Goal: Information Seeking & Learning: Learn about a topic

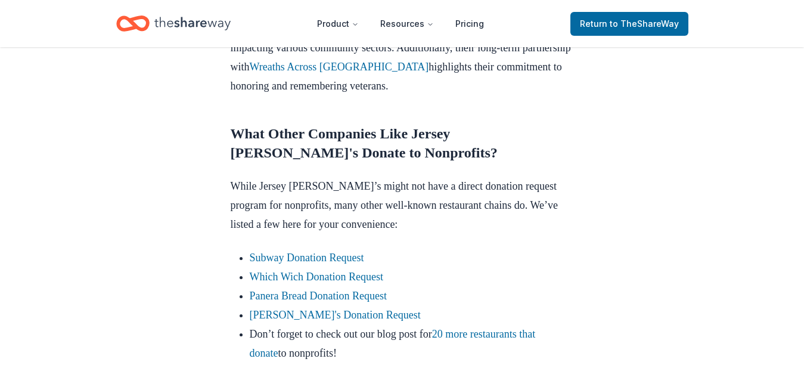
scroll to position [1013, 0]
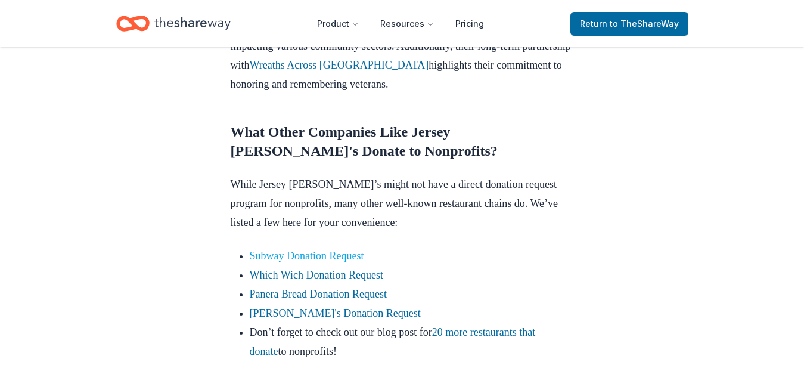
click at [317, 250] on link "Subway Donation Request" at bounding box center [307, 256] width 114 height 12
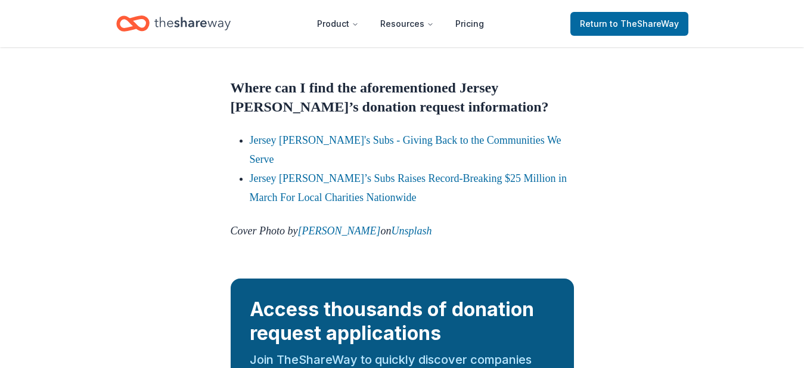
scroll to position [1598, 0]
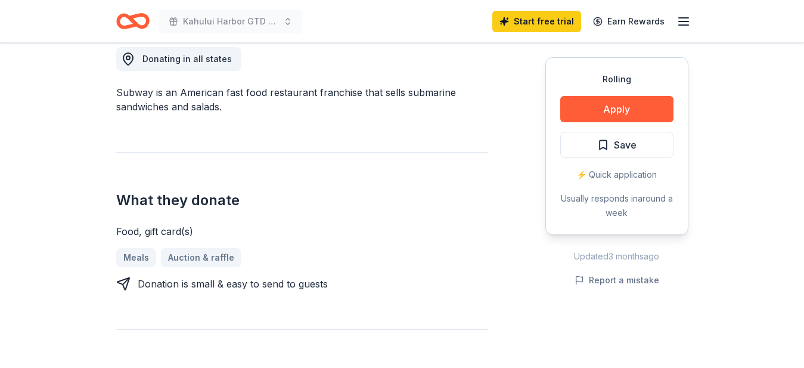
scroll to position [358, 0]
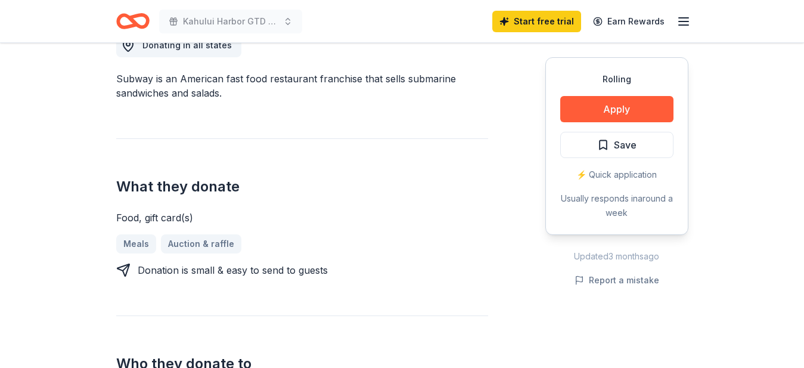
click at [606, 173] on div "⚡️ Quick application" at bounding box center [616, 174] width 113 height 14
drag, startPoint x: 606, startPoint y: 173, endPoint x: 451, endPoint y: 219, distance: 162.0
click at [451, 219] on div "Food, gift card(s)" at bounding box center [302, 217] width 372 height 14
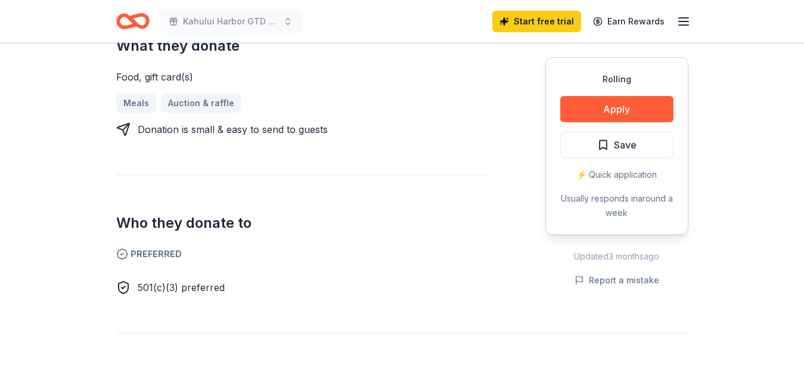
scroll to position [477, 0]
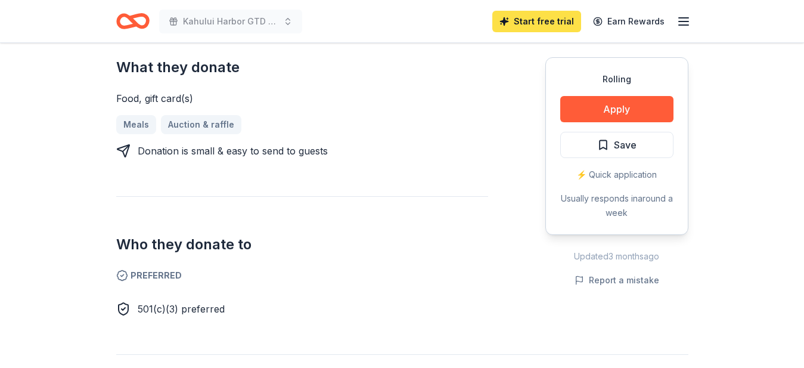
click at [541, 23] on link "Start free trial" at bounding box center [536, 21] width 89 height 21
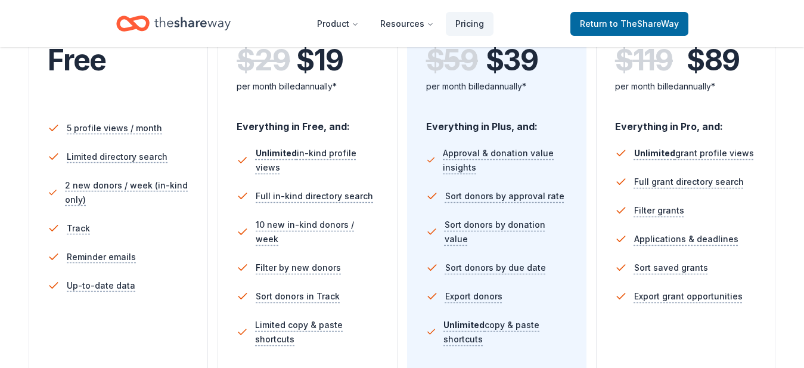
scroll to position [298, 0]
